Goal: Obtain resource: Obtain resource

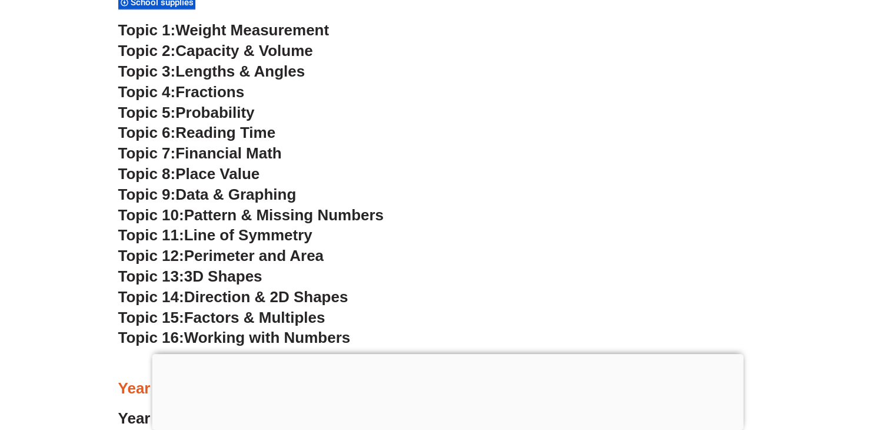
scroll to position [3252, 0]
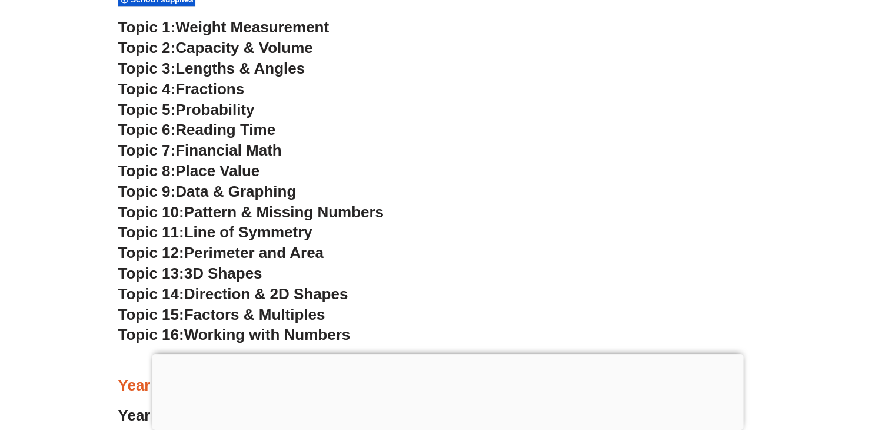
click at [235, 102] on span "Probability" at bounding box center [214, 110] width 79 height 18
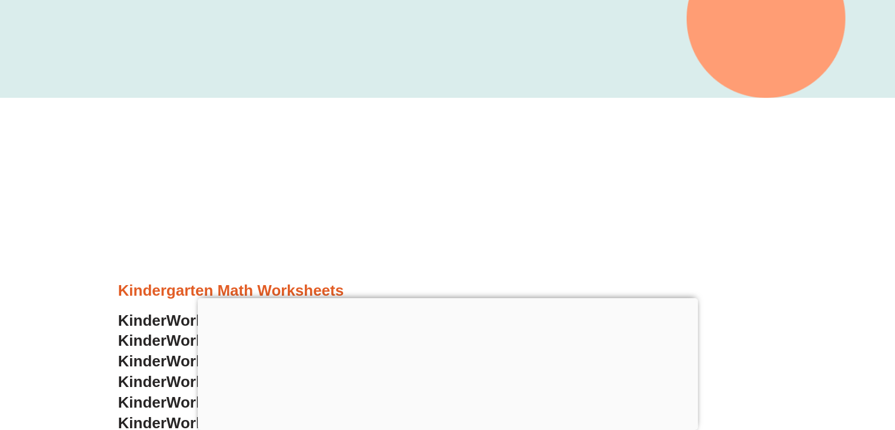
scroll to position [303, 0]
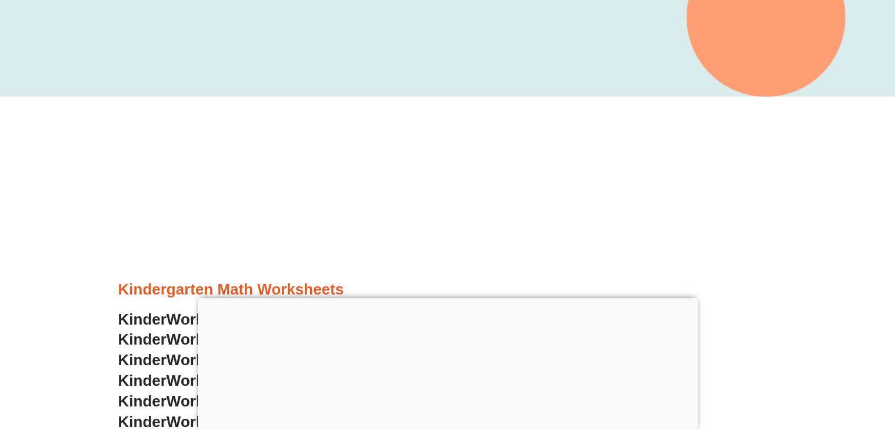
click at [440, 298] on div at bounding box center [448, 298] width 500 height 0
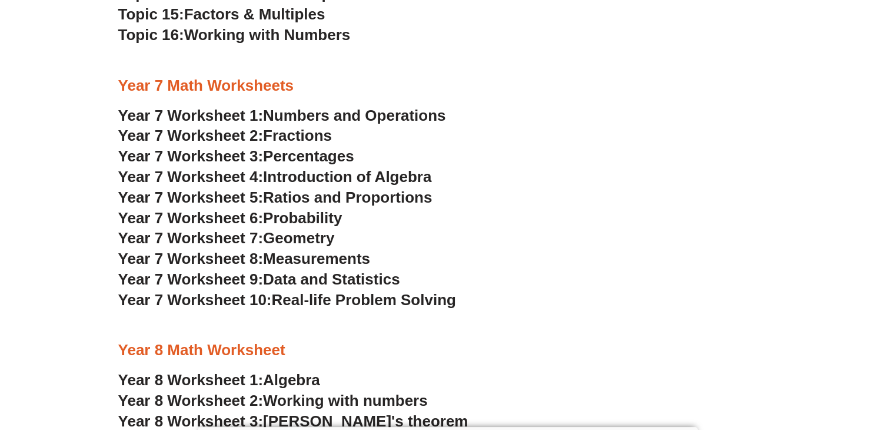
scroll to position [3355, 0]
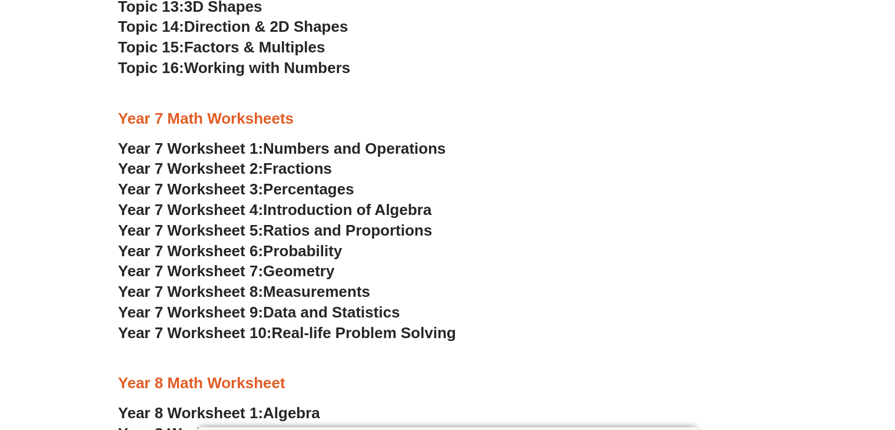
click at [297, 167] on span "Fractions" at bounding box center [297, 169] width 69 height 18
